Goal: Transaction & Acquisition: Download file/media

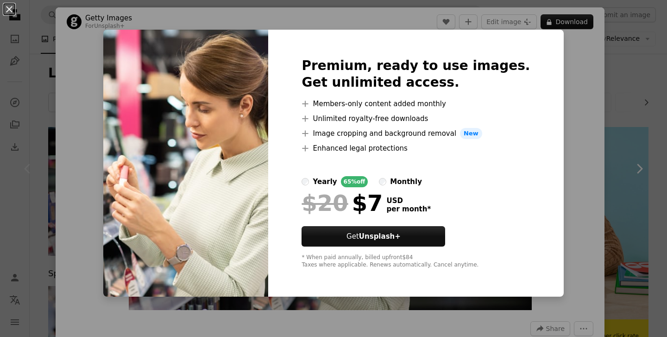
click at [108, 74] on div "An X shape Premium, ready to use images. Get unlimited access. A plus sign Memb…" at bounding box center [333, 168] width 667 height 337
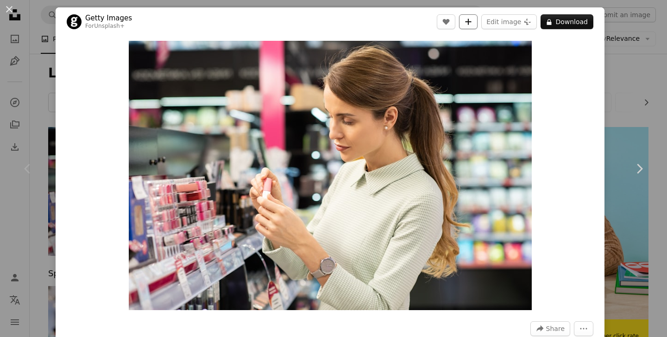
click at [478, 26] on button "A plus sign" at bounding box center [468, 21] width 19 height 15
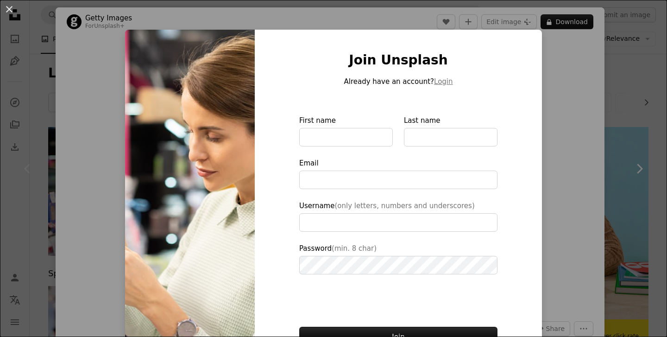
click at [597, 100] on div "An X shape Join Unsplash Already have an account? Login First name Last name Em…" at bounding box center [333, 168] width 667 height 337
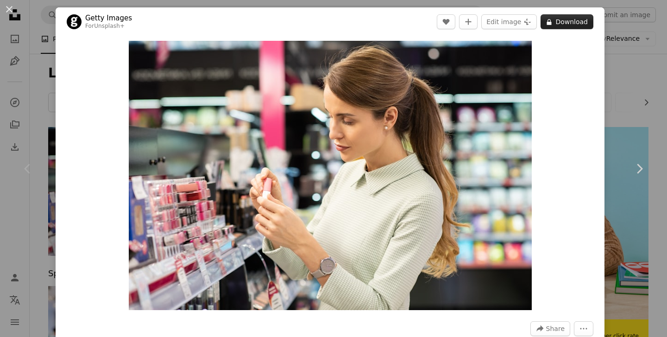
click at [576, 28] on button "A lock Download" at bounding box center [567, 21] width 53 height 15
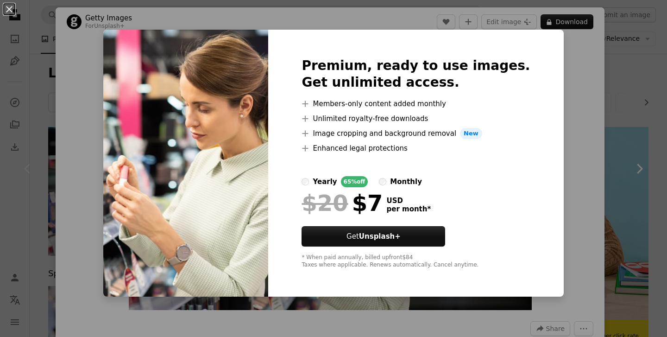
click at [586, 74] on div "An X shape Premium, ready to use images. Get unlimited access. A plus sign Memb…" at bounding box center [333, 168] width 667 height 337
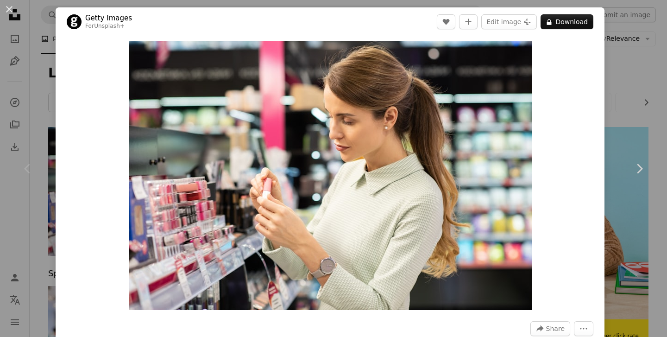
click at [631, 42] on div "An X shape Chevron left Chevron right Getty Images For Unsplash+ A heart A plus…" at bounding box center [333, 168] width 667 height 337
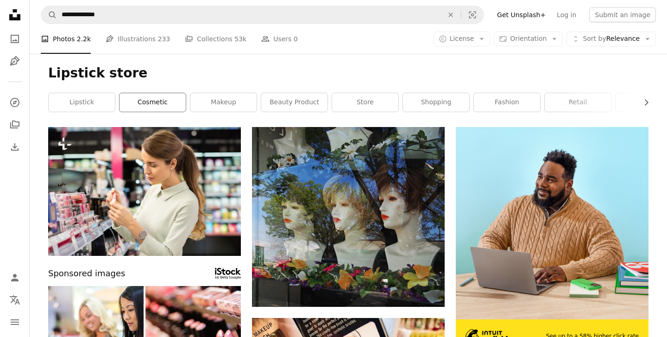
click at [142, 104] on link "cosmetic" at bounding box center [153, 102] width 66 height 19
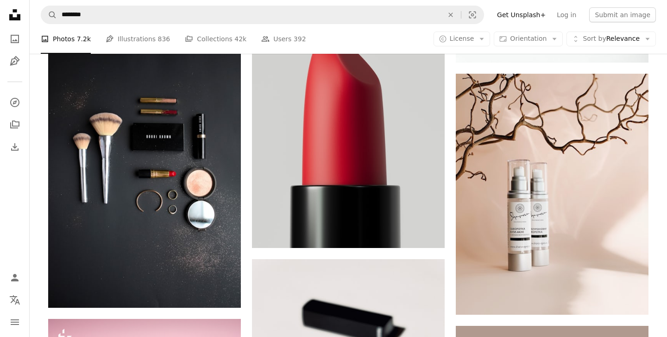
scroll to position [4569, 0]
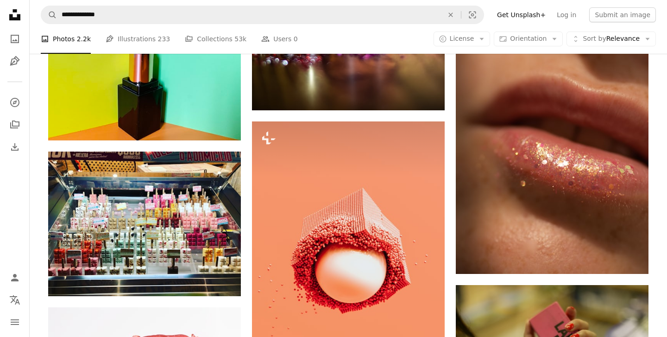
scroll to position [5956, 0]
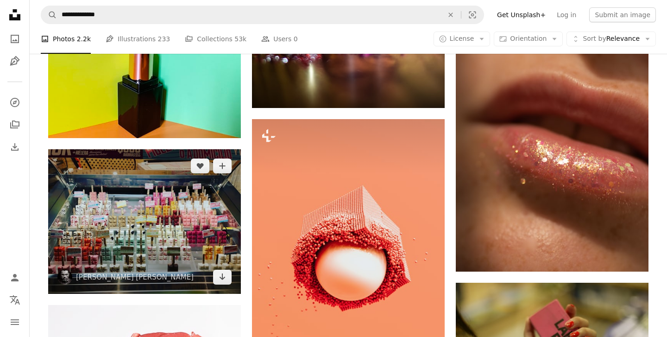
click at [146, 228] on img at bounding box center [144, 221] width 193 height 145
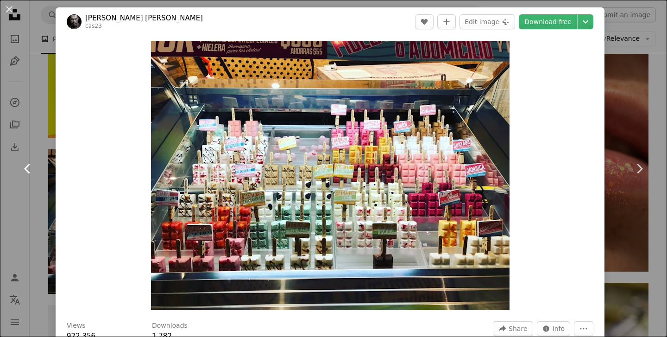
click at [51, 124] on link "Chevron left" at bounding box center [28, 168] width 56 height 89
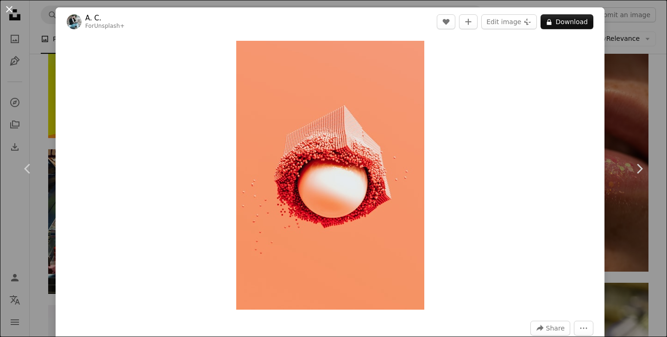
click at [8, 7] on button "An X shape" at bounding box center [9, 9] width 11 height 11
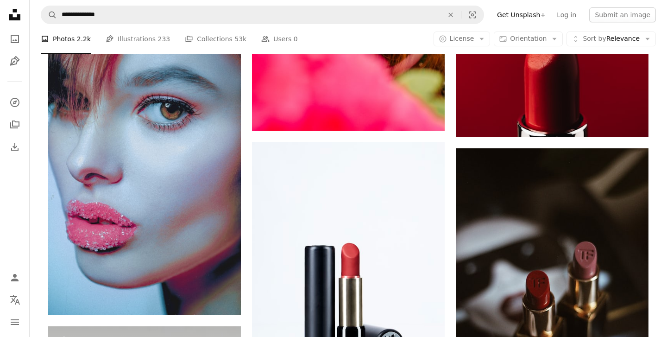
scroll to position [8234, 0]
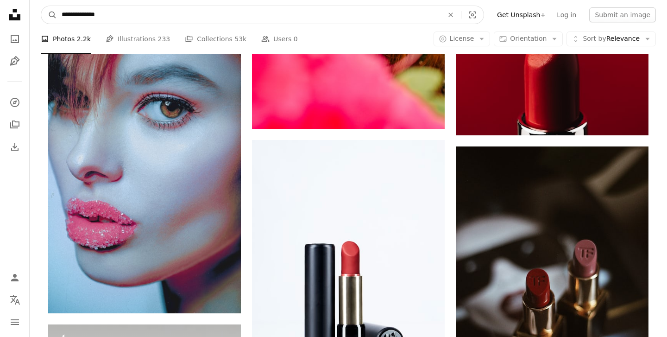
drag, startPoint x: 105, startPoint y: 13, endPoint x: -13, endPoint y: -44, distance: 130.4
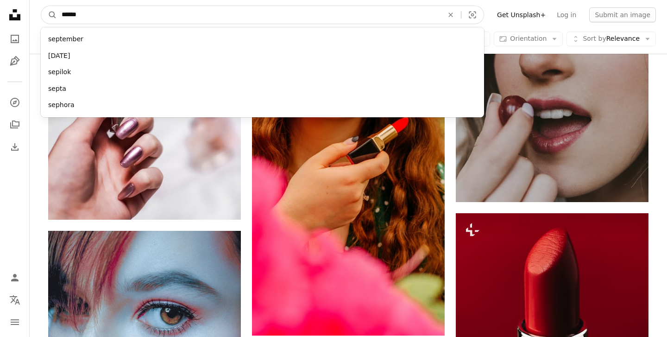
type input "*******"
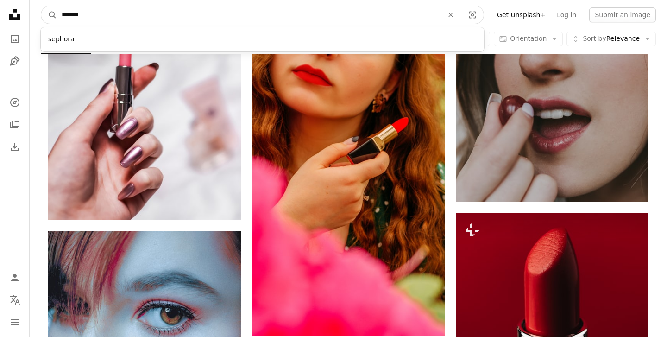
click button "A magnifying glass" at bounding box center [49, 15] width 16 height 18
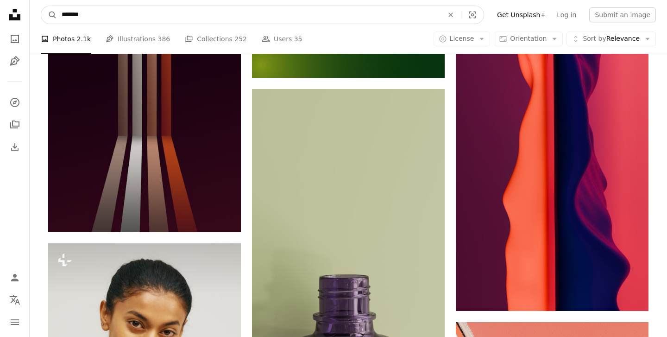
drag, startPoint x: 110, startPoint y: 17, endPoint x: -13, endPoint y: 0, distance: 123.9
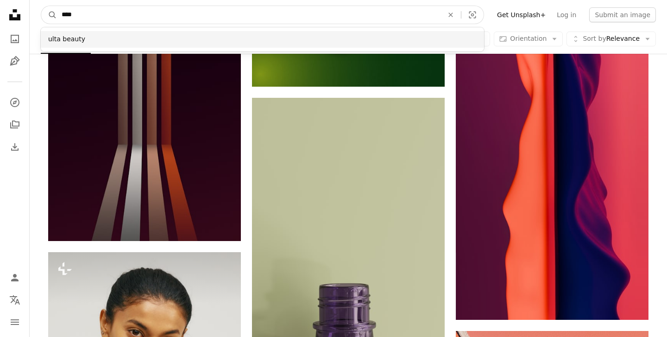
type input "****"
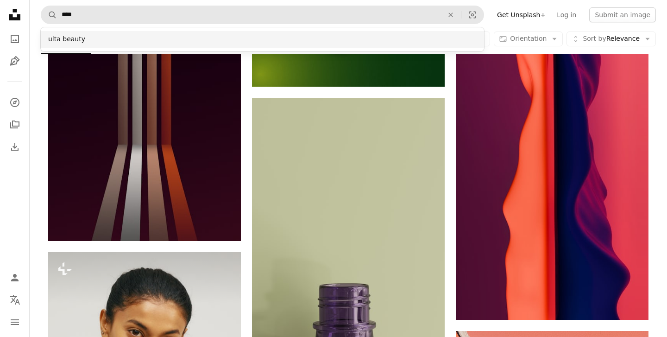
click at [86, 32] on div "ulta beauty" at bounding box center [262, 39] width 443 height 17
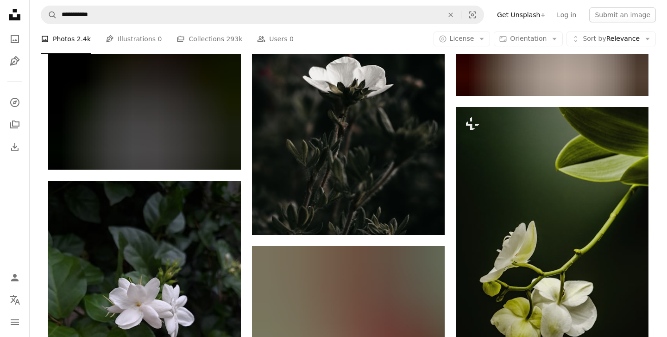
scroll to position [3295, 0]
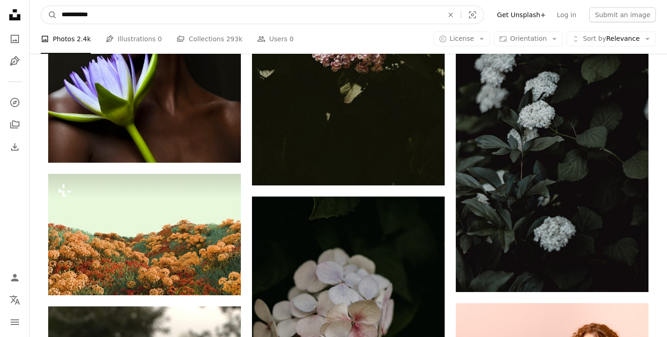
drag, startPoint x: 116, startPoint y: 20, endPoint x: 7, endPoint y: -9, distance: 112.7
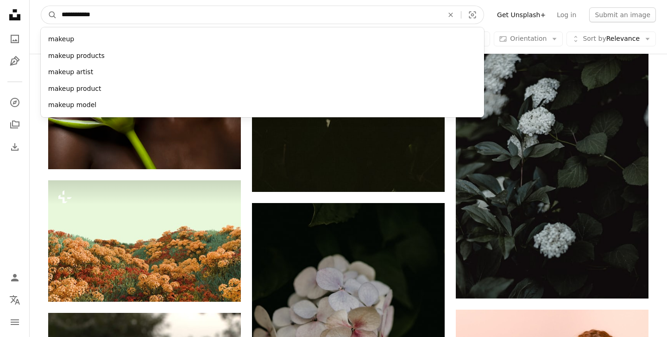
type input "**********"
click at [41, 6] on button "A magnifying glass" at bounding box center [49, 15] width 16 height 18
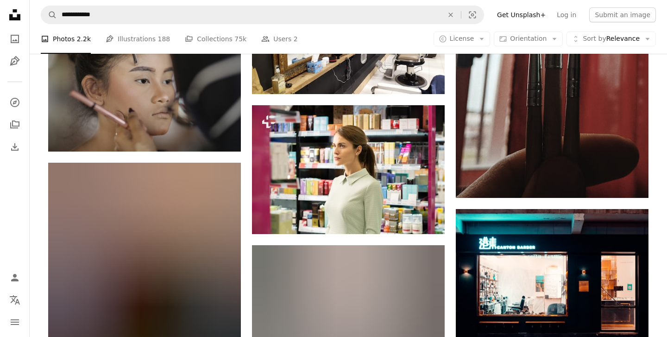
scroll to position [4688, 0]
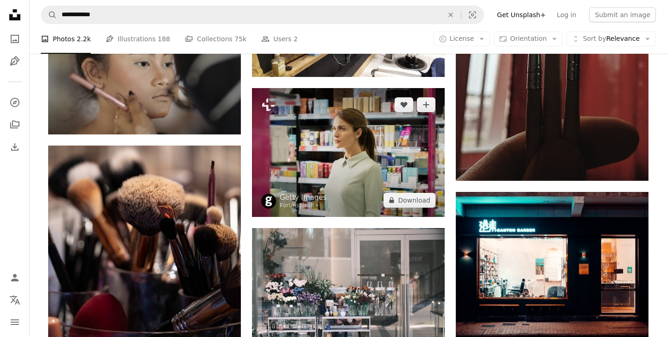
click at [315, 151] on img at bounding box center [348, 152] width 193 height 129
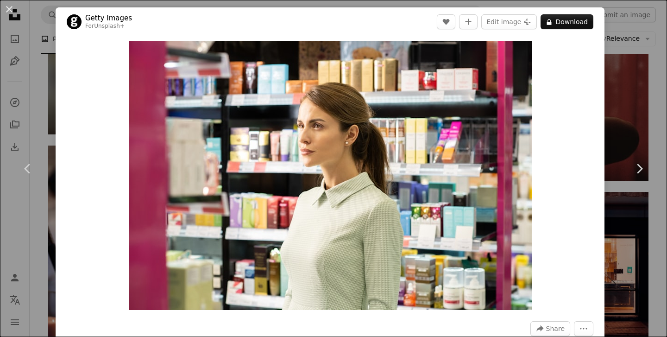
click at [585, 98] on div "Zoom in" at bounding box center [330, 175] width 549 height 278
click at [580, 25] on button "A lock Download" at bounding box center [567, 21] width 53 height 15
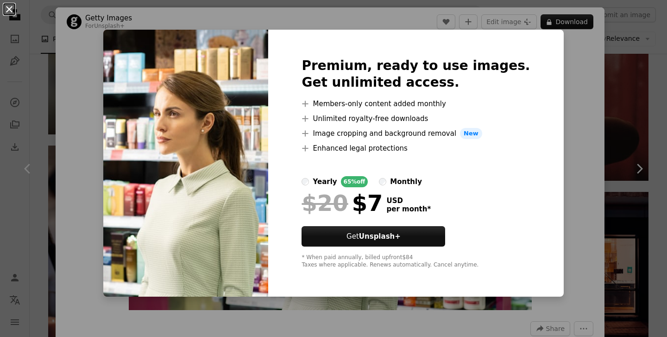
click at [12, 15] on button "An X shape" at bounding box center [9, 9] width 11 height 11
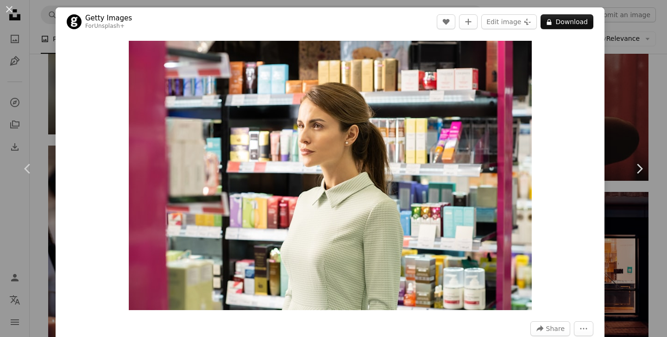
click at [646, 70] on div "An X shape Chevron left Chevron right Getty Images For Unsplash+ A heart A plus…" at bounding box center [333, 168] width 667 height 337
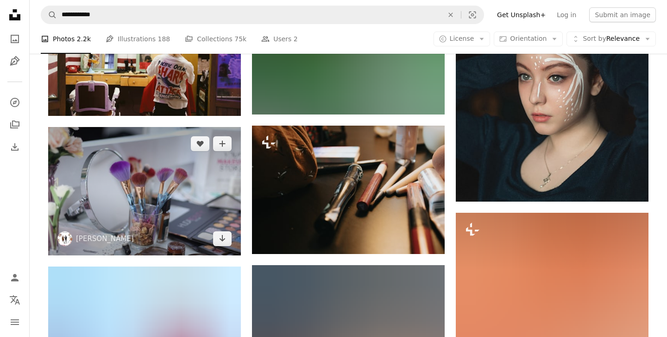
scroll to position [7920, 0]
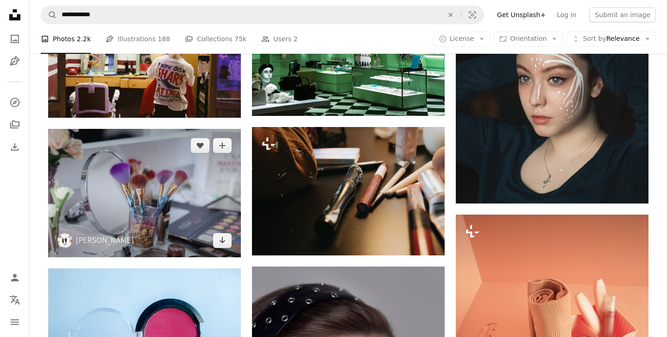
click at [159, 189] on img at bounding box center [144, 193] width 193 height 128
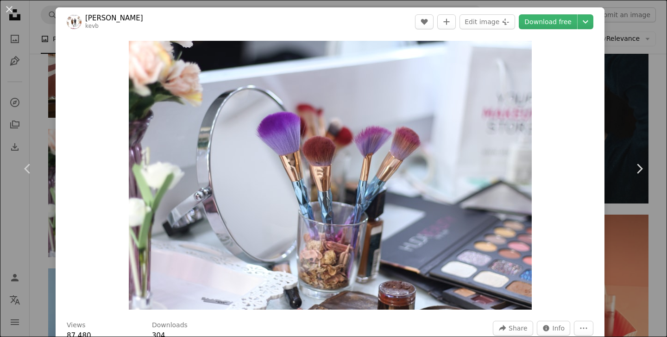
click at [652, 66] on div "An X shape Chevron left Chevron right [PERSON_NAME] kevb A heart A plus sign Ed…" at bounding box center [333, 168] width 667 height 337
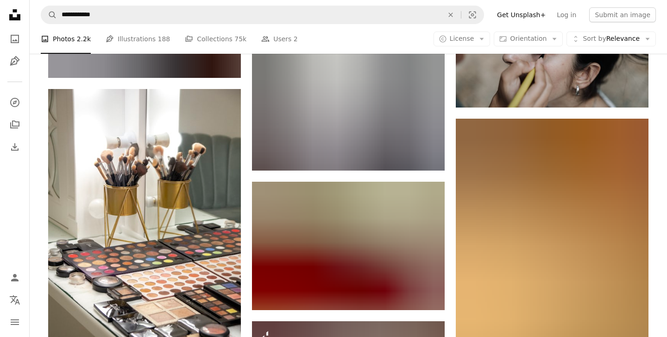
scroll to position [8977, 0]
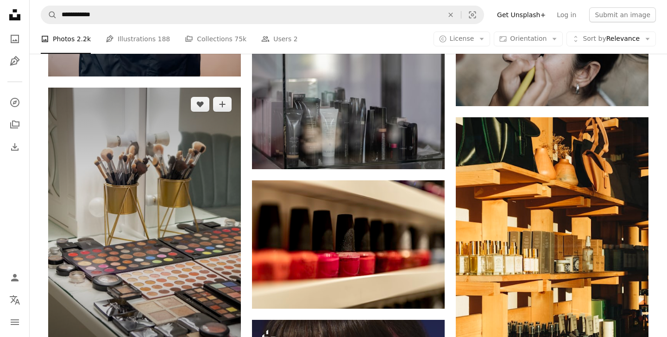
click at [187, 191] on img at bounding box center [144, 232] width 193 height 289
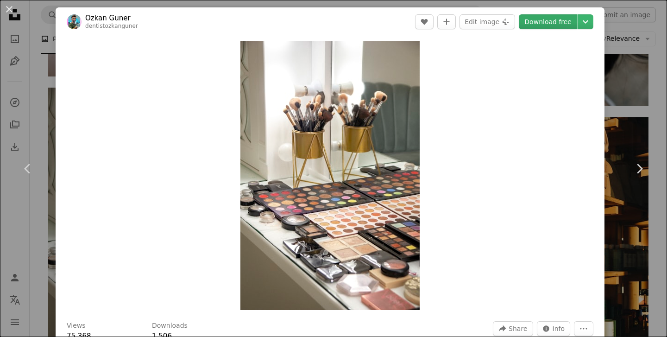
click at [556, 22] on link "Download free" at bounding box center [548, 21] width 58 height 15
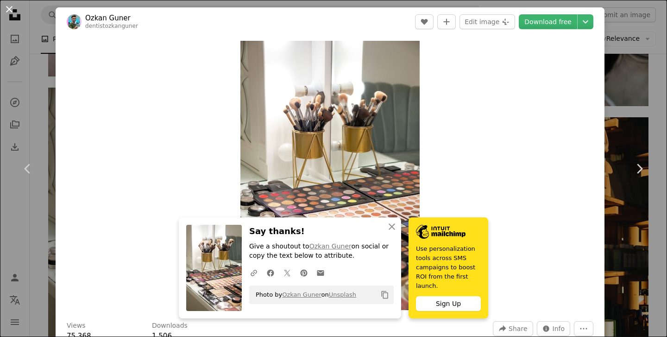
click at [7, 9] on button "An X shape" at bounding box center [9, 9] width 11 height 11
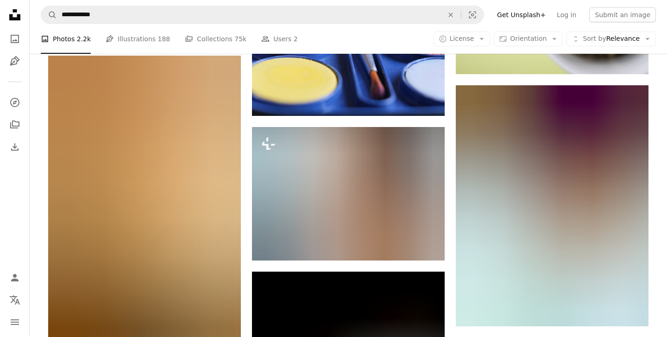
scroll to position [9614, 0]
